Goal: Check status: Check status

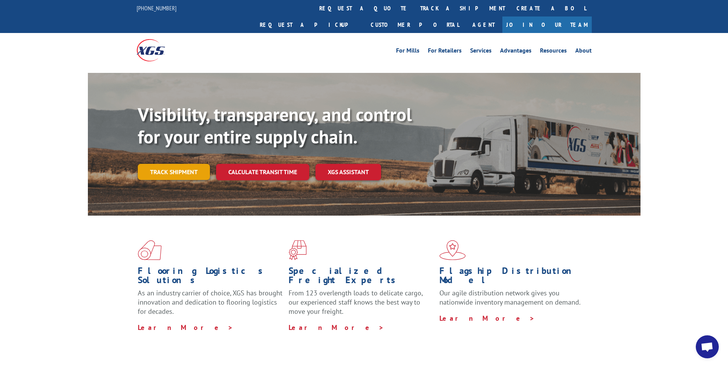
click at [181, 164] on link "Track shipment" at bounding box center [174, 172] width 72 height 16
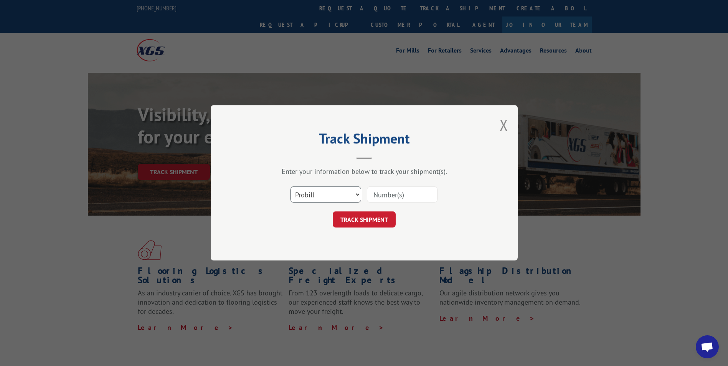
click at [328, 193] on select "Select category... Probill BOL PO" at bounding box center [325, 195] width 71 height 16
select select "bol"
click at [290, 187] on select "Select category... Probill BOL PO" at bounding box center [325, 195] width 71 height 16
click at [376, 199] on input at bounding box center [402, 195] width 71 height 16
paste input "17272046"
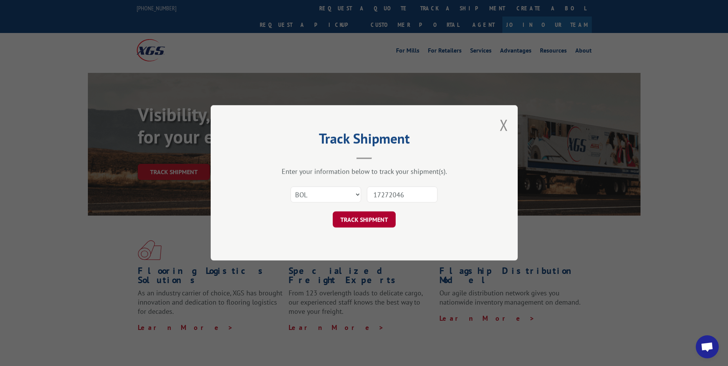
type input "17272046"
click at [369, 218] on button "TRACK SHIPMENT" at bounding box center [364, 220] width 63 height 16
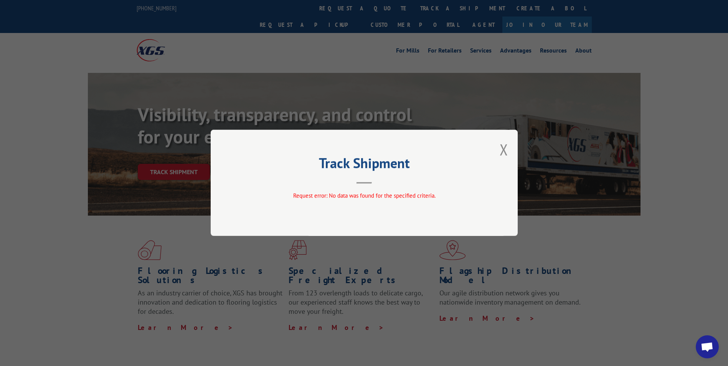
drag, startPoint x: 505, startPoint y: 152, endPoint x: 537, endPoint y: 184, distance: 45.6
click at [505, 152] on button "Close modal" at bounding box center [503, 149] width 8 height 20
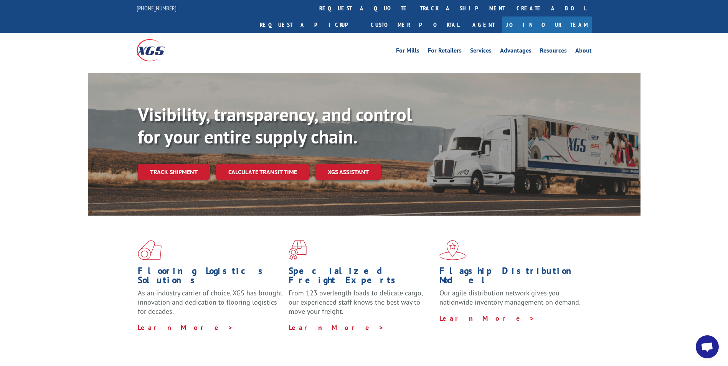
drag, startPoint x: 635, startPoint y: 267, endPoint x: 628, endPoint y: 273, distance: 9.4
click at [635, 267] on div "Flooring Logistics Solutions As an industry carrier of choice, XGS has brought …" at bounding box center [364, 286] width 552 height 141
